Goal: Task Accomplishment & Management: Complete application form

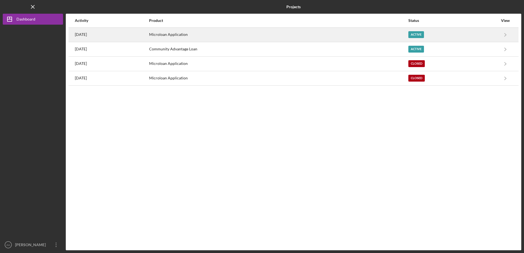
click at [424, 35] on div "Active" at bounding box center [416, 34] width 16 height 7
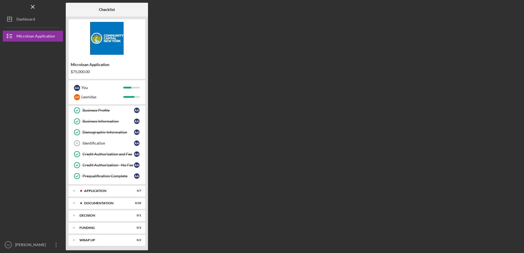
scroll to position [35, 0]
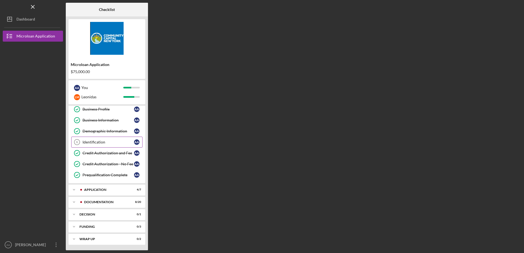
click at [92, 142] on div "Identification" at bounding box center [108, 142] width 52 height 4
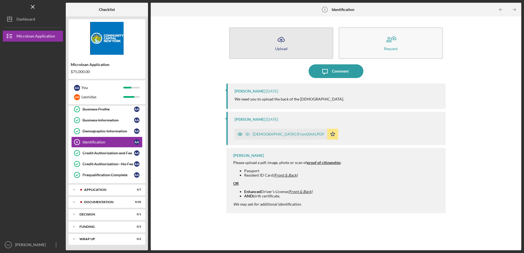
click at [282, 47] on div "Upload" at bounding box center [281, 49] width 12 height 4
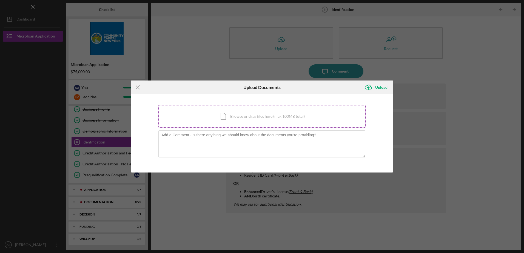
click at [241, 118] on div "Icon/Document Browse or drag files here (max 100MB total) Tap to choose files o…" at bounding box center [261, 116] width 207 height 22
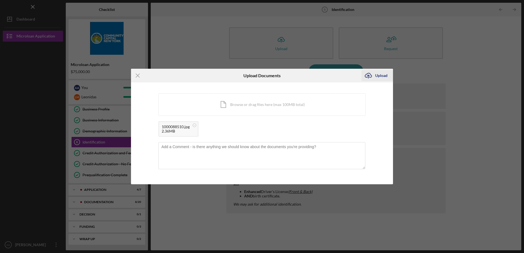
click at [380, 76] on div "Upload" at bounding box center [381, 75] width 12 height 11
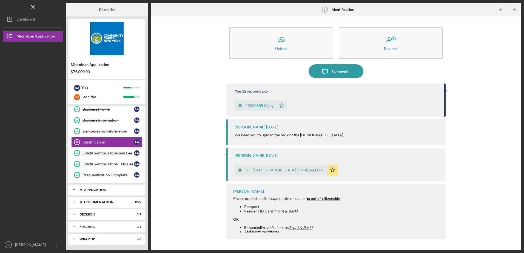
click at [94, 188] on div "Application" at bounding box center [111, 189] width 54 height 3
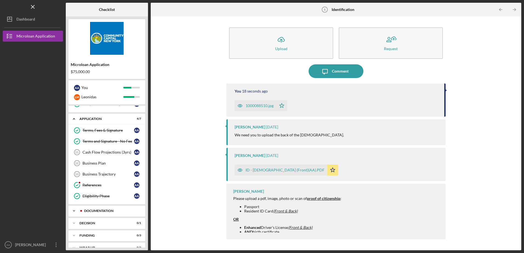
scroll to position [115, 0]
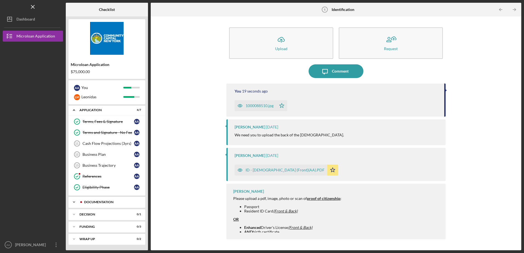
click at [114, 200] on div "Icon/Expander Documentation 8 / 20" at bounding box center [106, 202] width 77 height 11
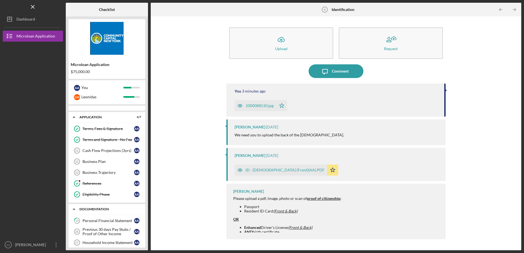
scroll to position [110, 0]
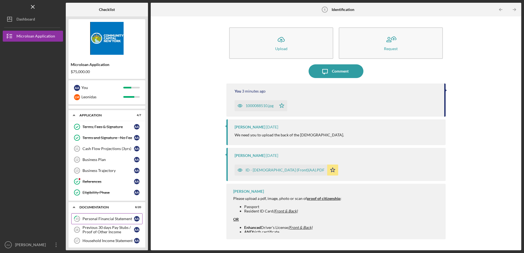
click at [115, 217] on div "Personal Financial Statement" at bounding box center [108, 219] width 52 height 4
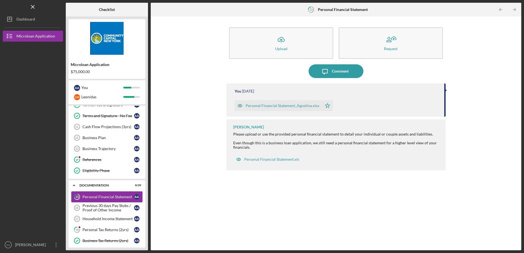
scroll to position [164, 0]
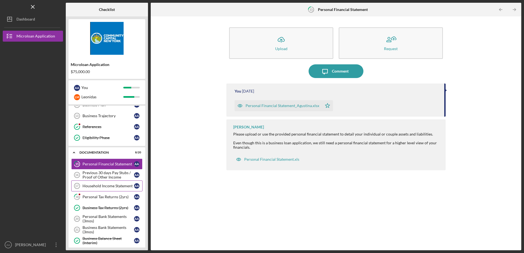
click at [109, 185] on div "Household Income Statement" at bounding box center [108, 186] width 52 height 4
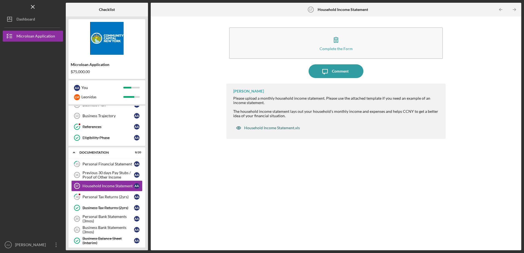
click at [287, 127] on div "Household Income Statement.xls" at bounding box center [272, 128] width 56 height 4
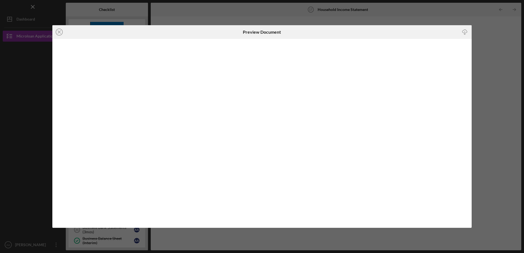
click at [464, 31] on icon "Icon/Download" at bounding box center [464, 32] width 12 height 12
click at [57, 32] on icon "Icon/Close" at bounding box center [59, 32] width 14 height 14
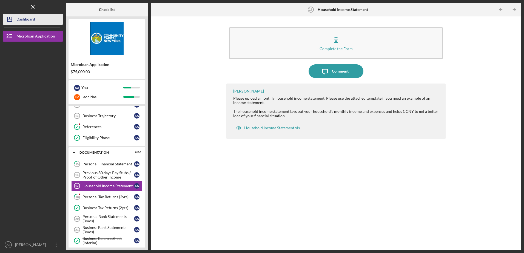
click at [28, 19] on div "Dashboard" at bounding box center [25, 20] width 19 height 12
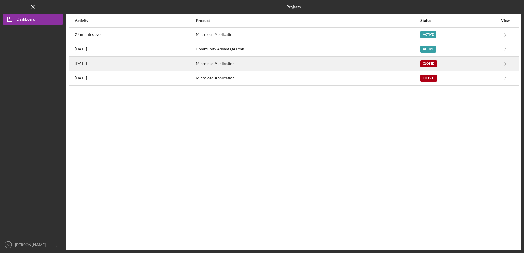
click at [427, 63] on div "Closed" at bounding box center [428, 63] width 16 height 7
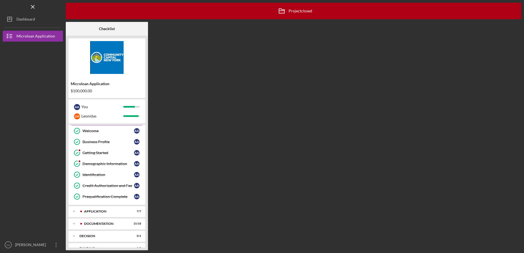
scroll to position [43, 0]
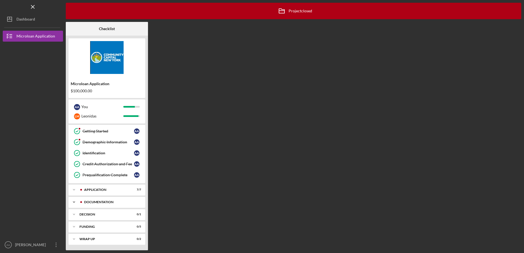
click at [90, 204] on div "Documentation" at bounding box center [111, 202] width 54 height 3
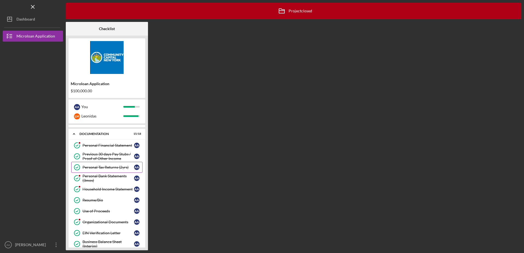
scroll to position [125, 0]
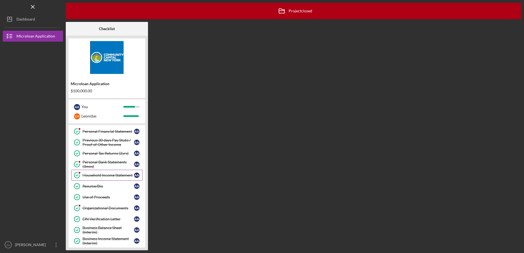
click at [111, 176] on div "Household Income Statement" at bounding box center [108, 175] width 52 height 4
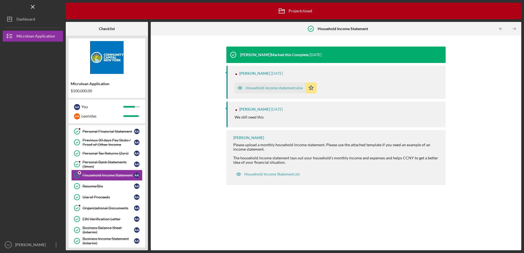
click at [282, 89] on div "Household income statement.xlsx" at bounding box center [273, 88] width 57 height 4
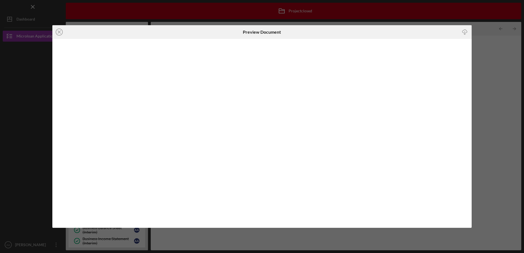
click at [465, 32] on icon "Icon/Download" at bounding box center [464, 32] width 12 height 12
